Goal: Task Accomplishment & Management: Use online tool/utility

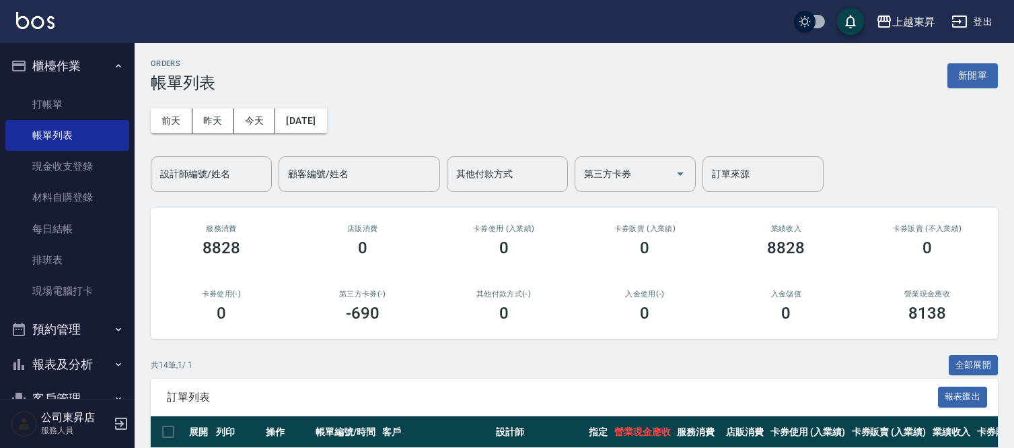
scroll to position [368, 0]
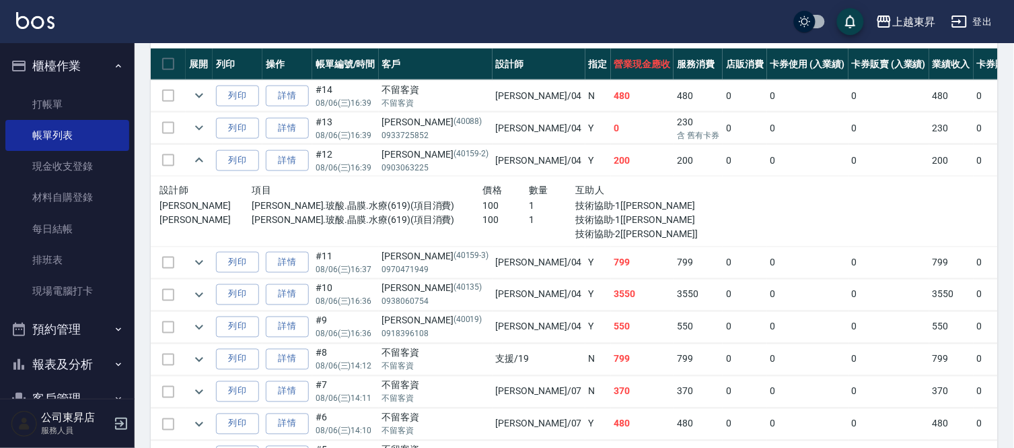
click at [435, 348] on div "不留客資" at bounding box center [435, 353] width 107 height 14
click at [440, 354] on div "不留客資" at bounding box center [435, 353] width 107 height 14
click at [445, 358] on div "不留客資" at bounding box center [435, 353] width 107 height 14
click at [67, 94] on link "打帳單" at bounding box center [67, 104] width 124 height 31
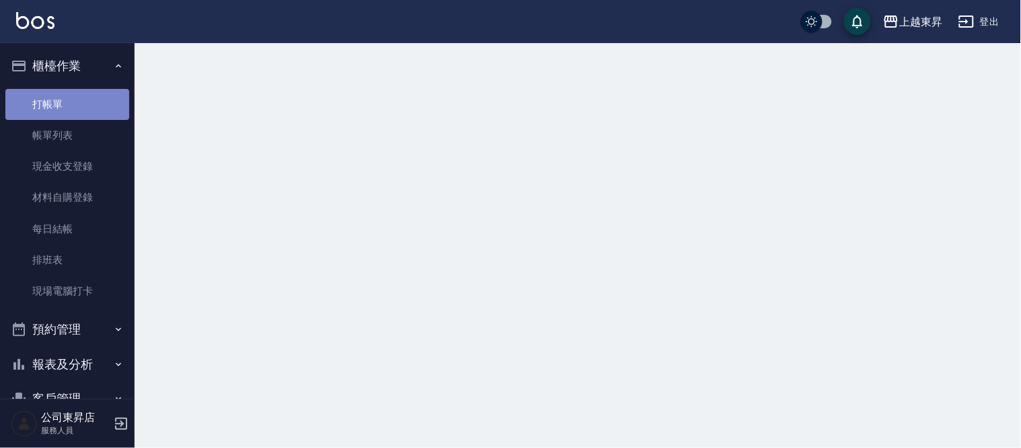
click at [67, 97] on link "打帳單" at bounding box center [67, 104] width 124 height 31
click at [68, 99] on link "打帳單" at bounding box center [67, 104] width 124 height 31
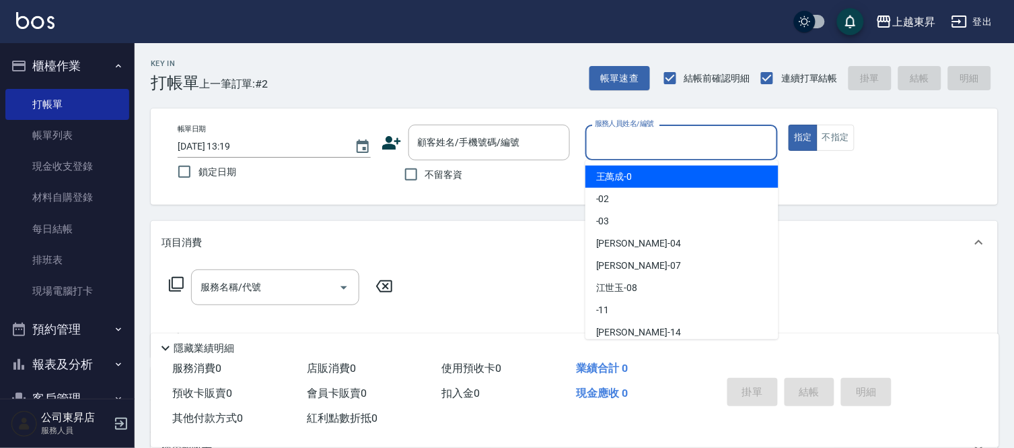
click at [637, 133] on input "服務人員姓名/編號" at bounding box center [682, 143] width 181 height 24
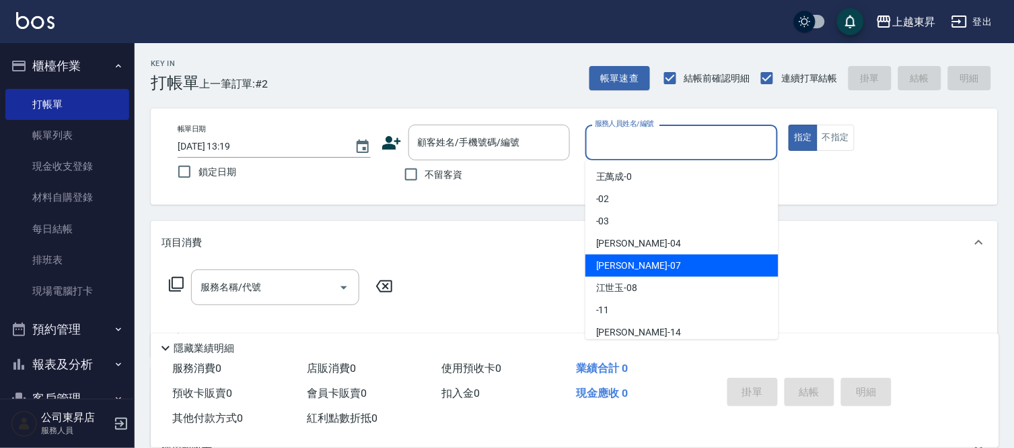
click at [608, 265] on span "[PERSON_NAME] -07" at bounding box center [638, 265] width 85 height 14
type input "[PERSON_NAME]-07"
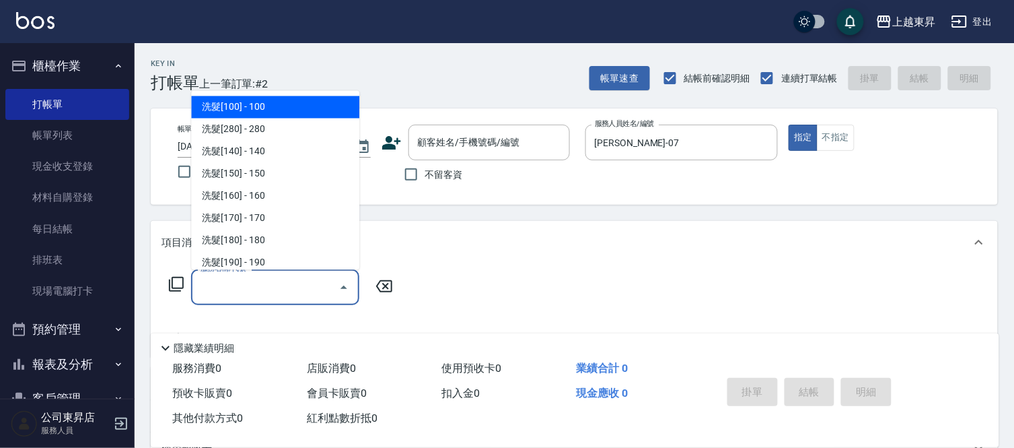
click at [253, 284] on input "服務名稱/代號" at bounding box center [265, 287] width 136 height 24
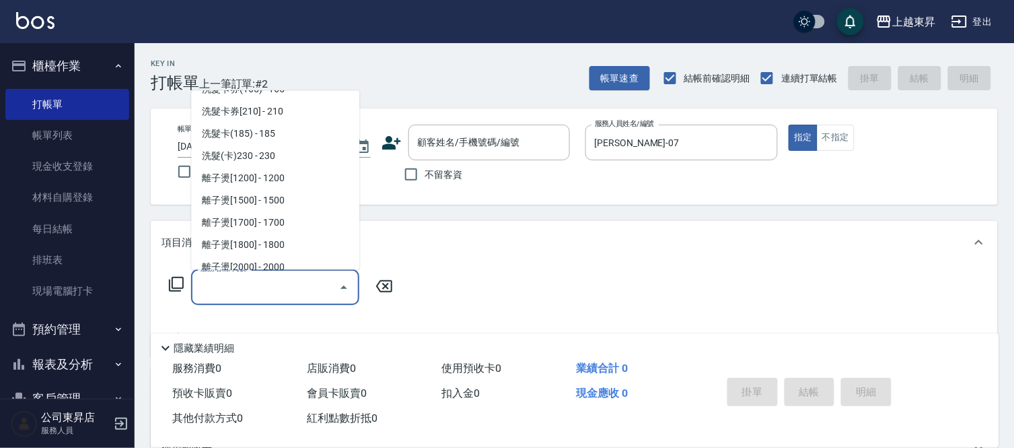
scroll to position [374, 0]
click at [294, 131] on span "洗髮(卡)230 - 230" at bounding box center [275, 134] width 168 height 22
type input "洗髮(卡)230(224)"
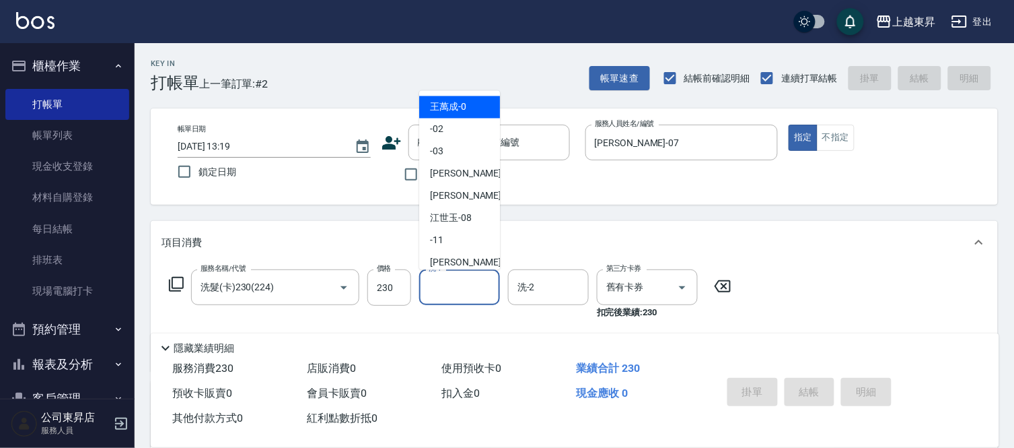
click at [448, 283] on input "洗-1" at bounding box center [459, 287] width 69 height 24
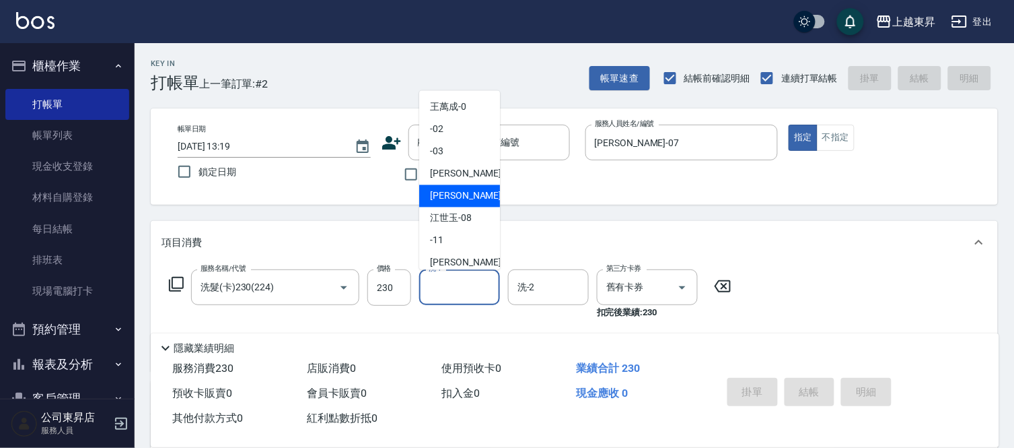
click at [446, 192] on span "[PERSON_NAME] -07" at bounding box center [472, 196] width 85 height 14
type input "[PERSON_NAME]-07"
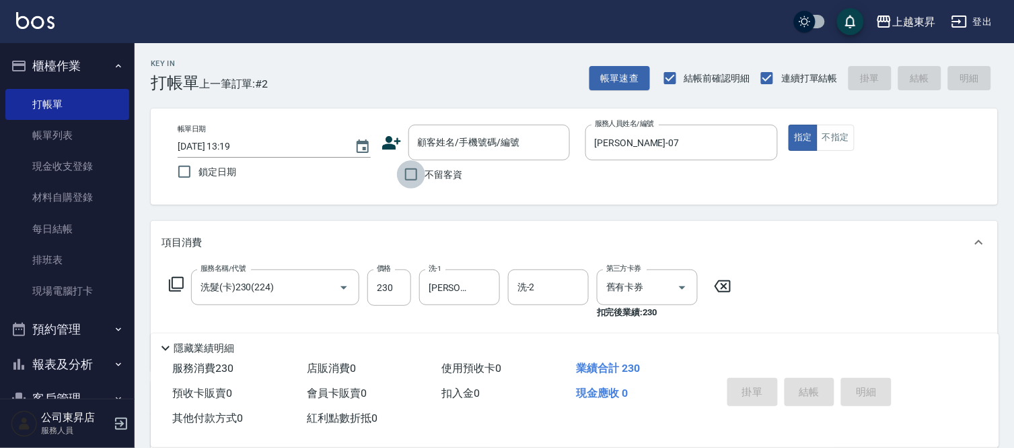
click at [412, 174] on input "不留客資" at bounding box center [411, 174] width 28 height 28
checkbox input "true"
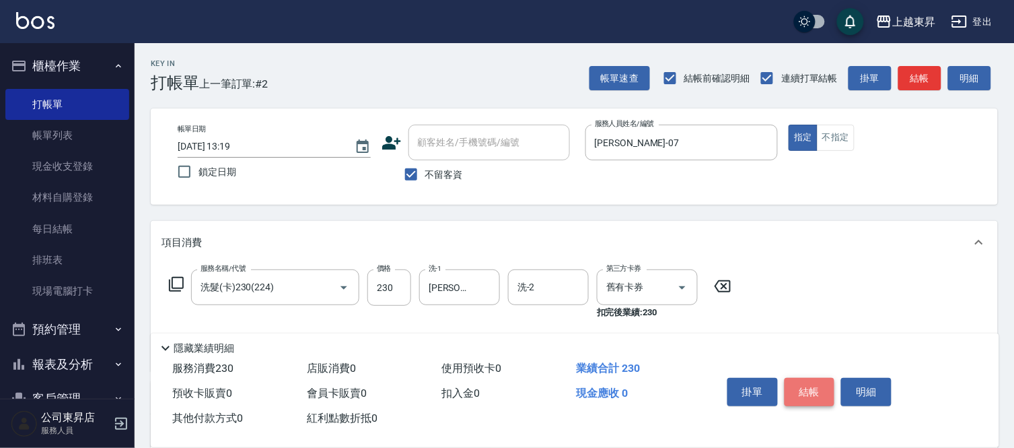
click at [819, 384] on button "結帳" at bounding box center [810, 392] width 50 height 28
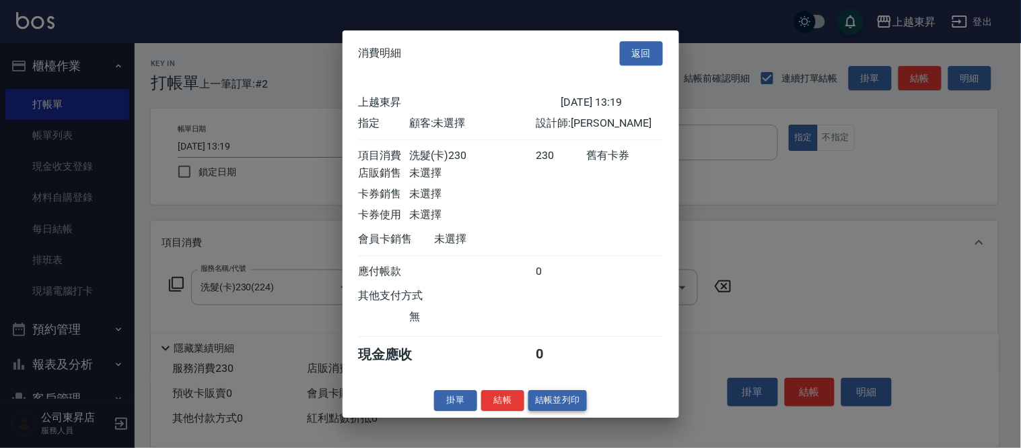
click at [554, 411] on button "結帳並列印" at bounding box center [557, 400] width 59 height 21
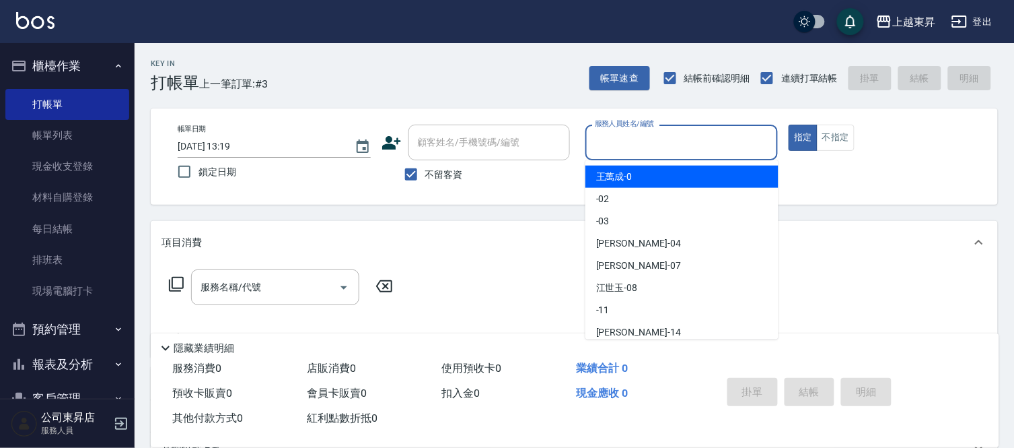
click at [624, 140] on input "服務人員姓名/編號" at bounding box center [682, 143] width 181 height 24
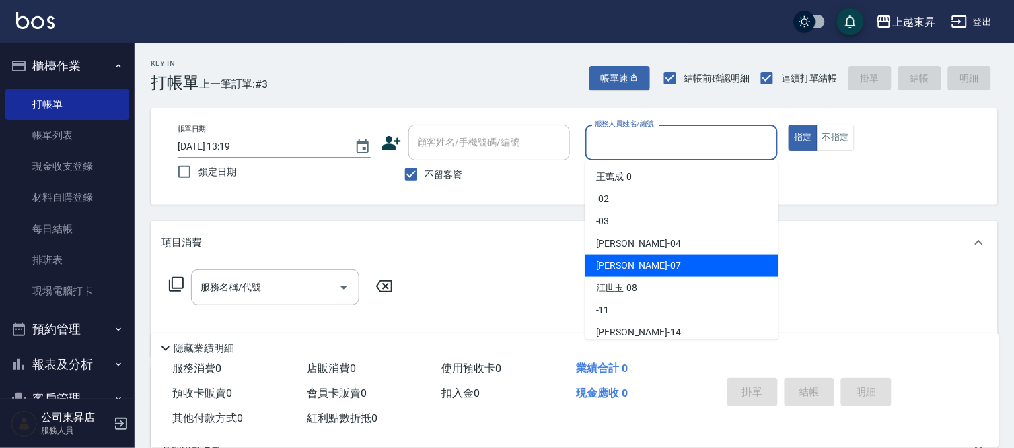
click at [616, 263] on span "[PERSON_NAME] -07" at bounding box center [638, 265] width 85 height 14
type input "[PERSON_NAME]-07"
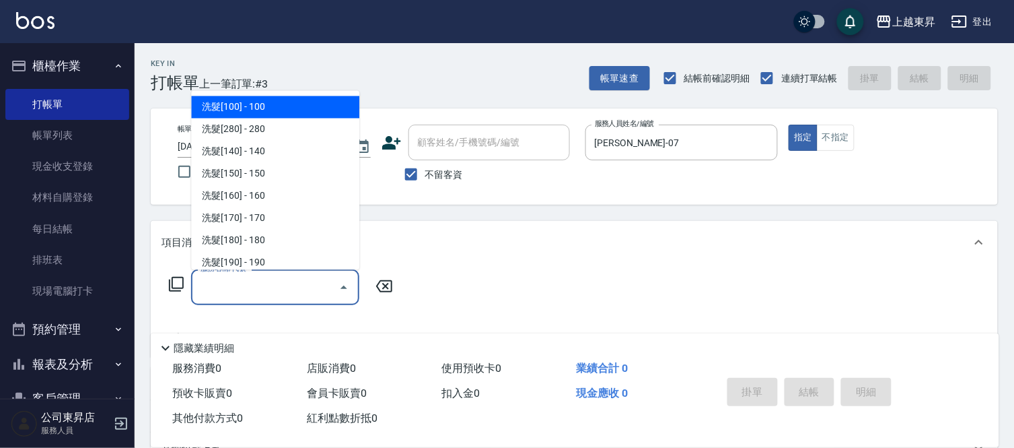
click at [251, 283] on input "服務名稱/代號" at bounding box center [265, 287] width 136 height 24
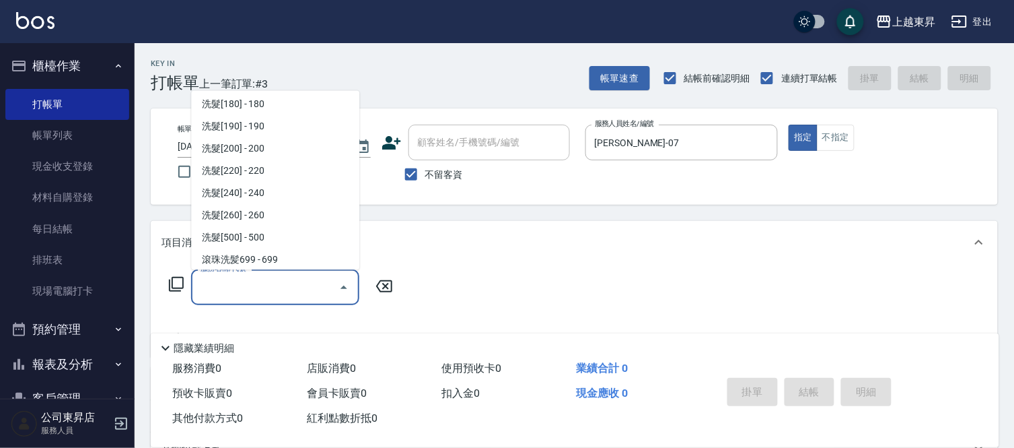
scroll to position [224, 0]
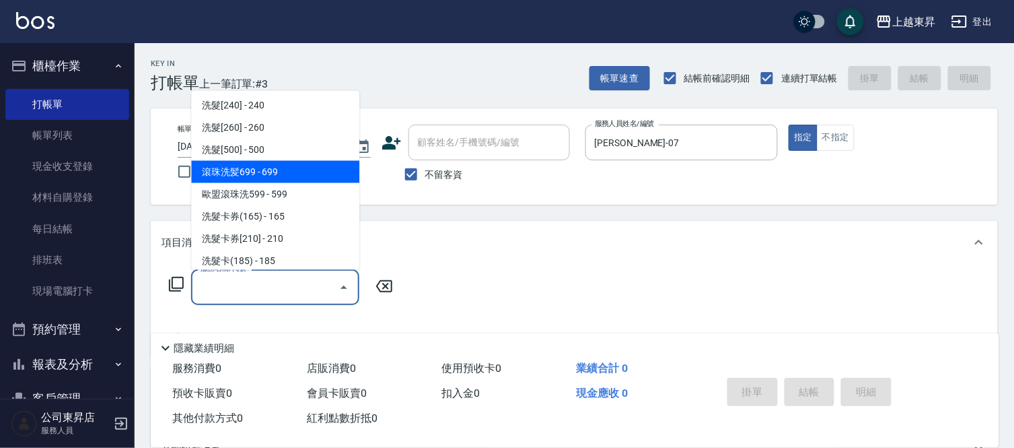
click at [291, 171] on span "滾珠洗髪699 - 699" at bounding box center [275, 172] width 168 height 22
type input "滾珠洗髪699(214)"
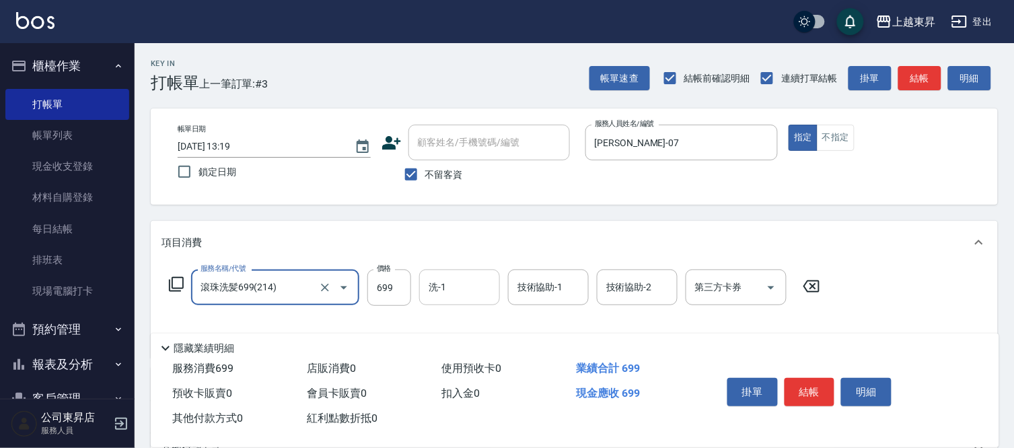
click at [447, 287] on input "洗-1" at bounding box center [459, 287] width 69 height 24
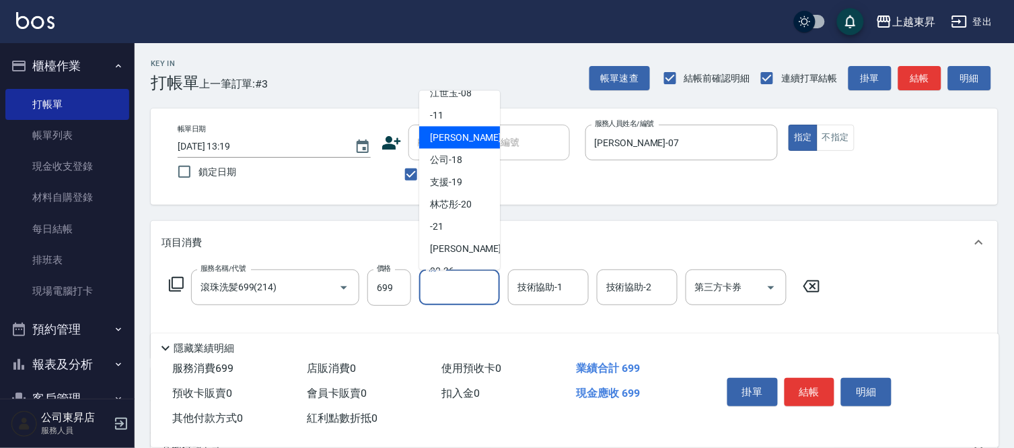
scroll to position [149, 0]
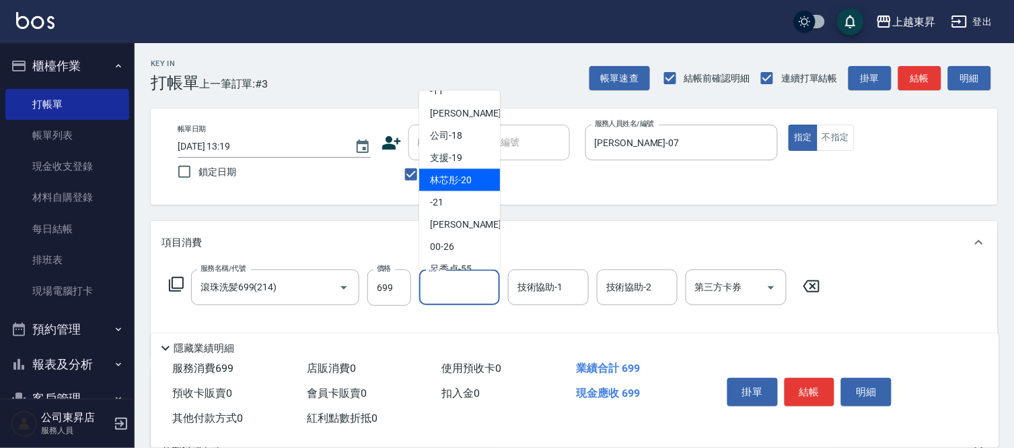
click at [447, 182] on span "林芯彤 -20" at bounding box center [451, 180] width 42 height 14
type input "林芯彤-20"
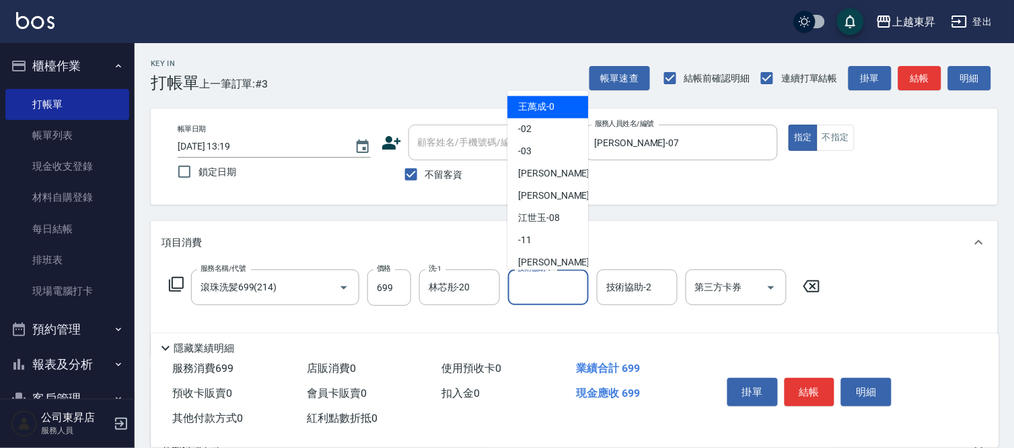
click at [541, 279] on input "技術協助-1" at bounding box center [548, 287] width 69 height 24
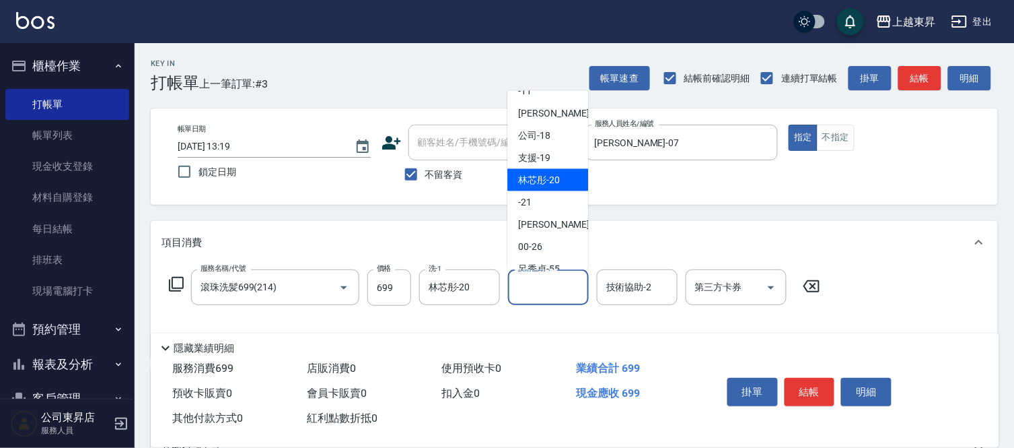
click at [546, 176] on span "林芯彤 -20" at bounding box center [539, 180] width 42 height 14
type input "林芯彤-20"
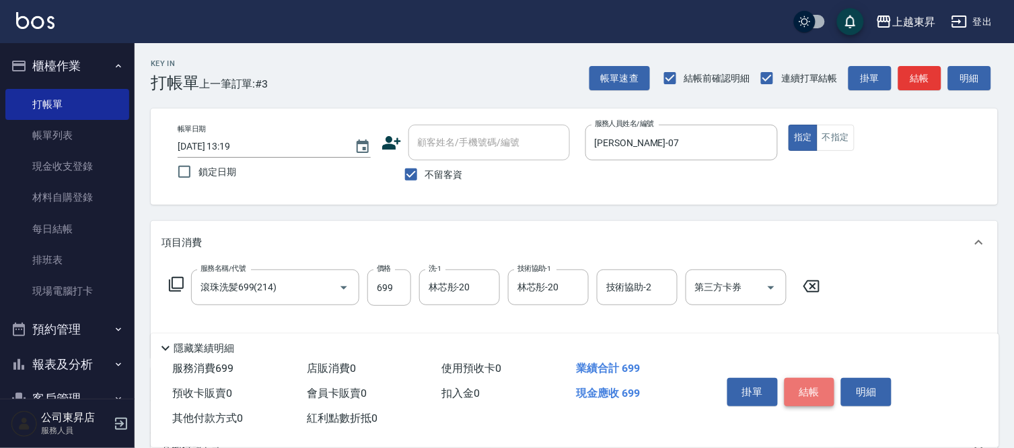
click at [819, 382] on button "結帳" at bounding box center [810, 392] width 50 height 28
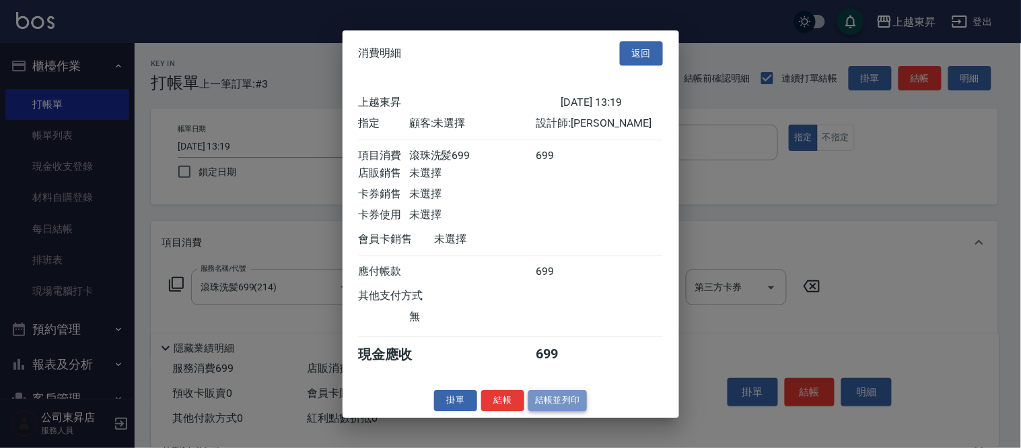
click at [554, 404] on button "結帳並列印" at bounding box center [557, 400] width 59 height 21
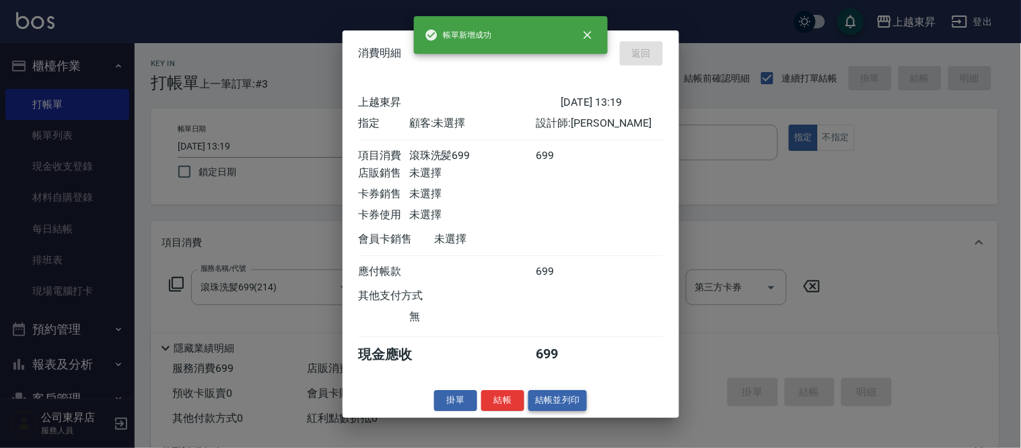
type input "[DATE] 13:20"
